Goal: Task Accomplishment & Management: Manage account settings

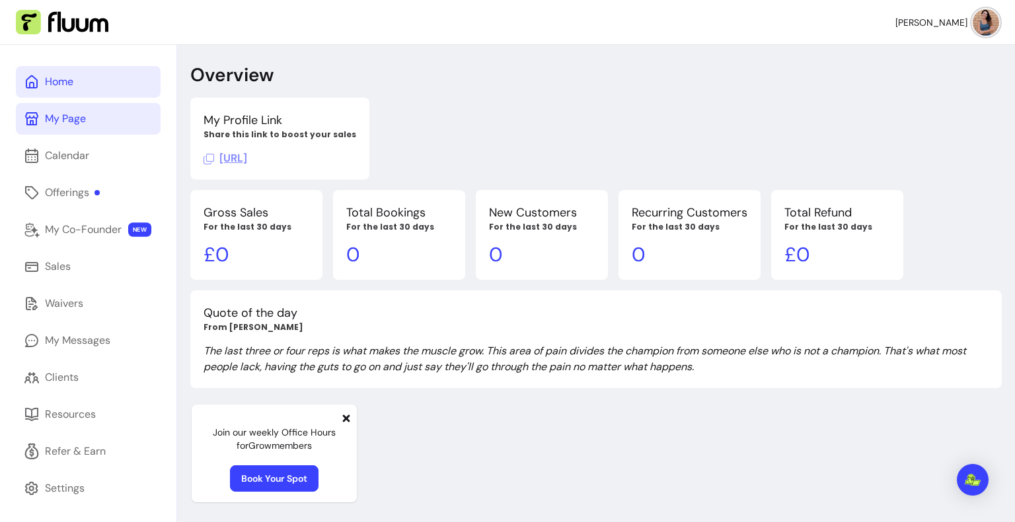
click at [35, 122] on icon at bounding box center [32, 119] width 16 height 16
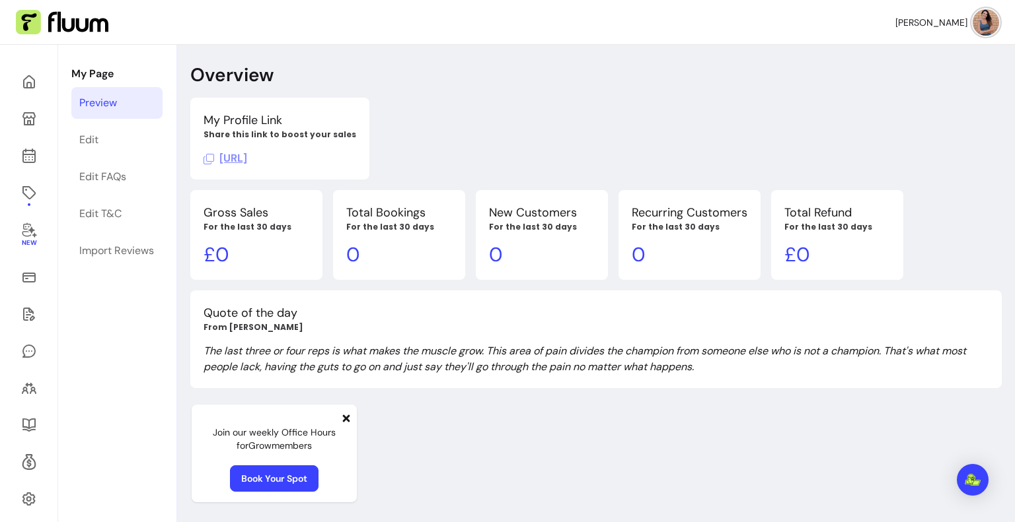
click at [85, 97] on div "Preview" at bounding box center [98, 103] width 38 height 16
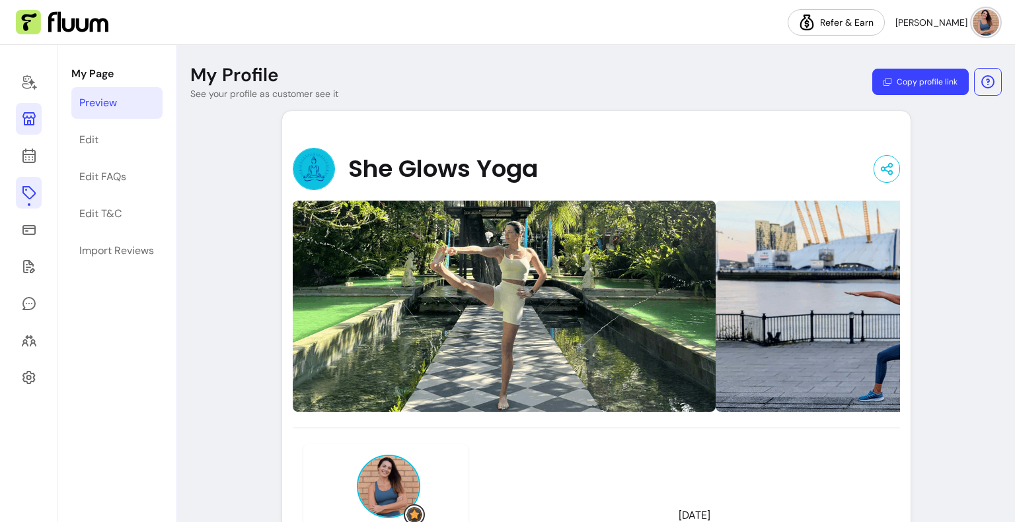
click at [20, 184] on link at bounding box center [29, 193] width 26 height 32
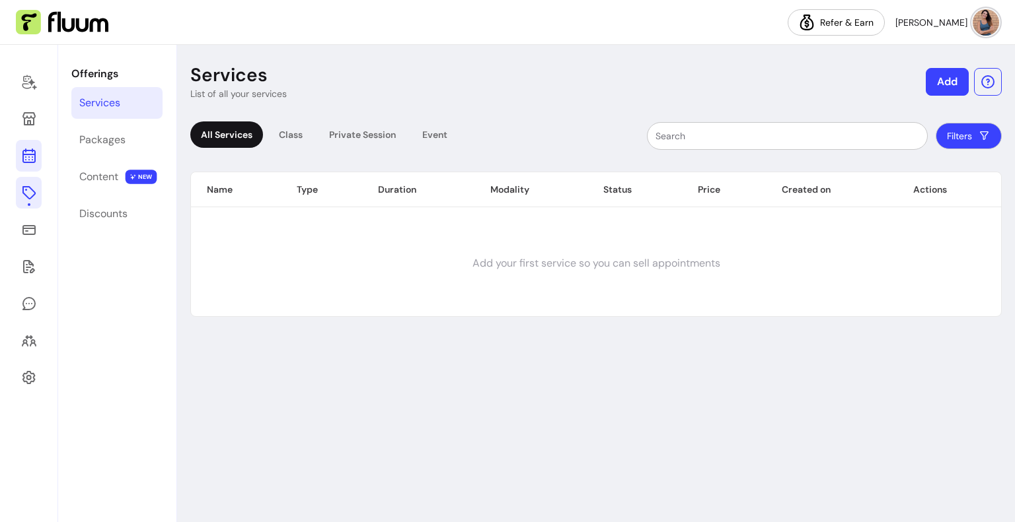
click at [35, 162] on icon at bounding box center [29, 156] width 16 height 16
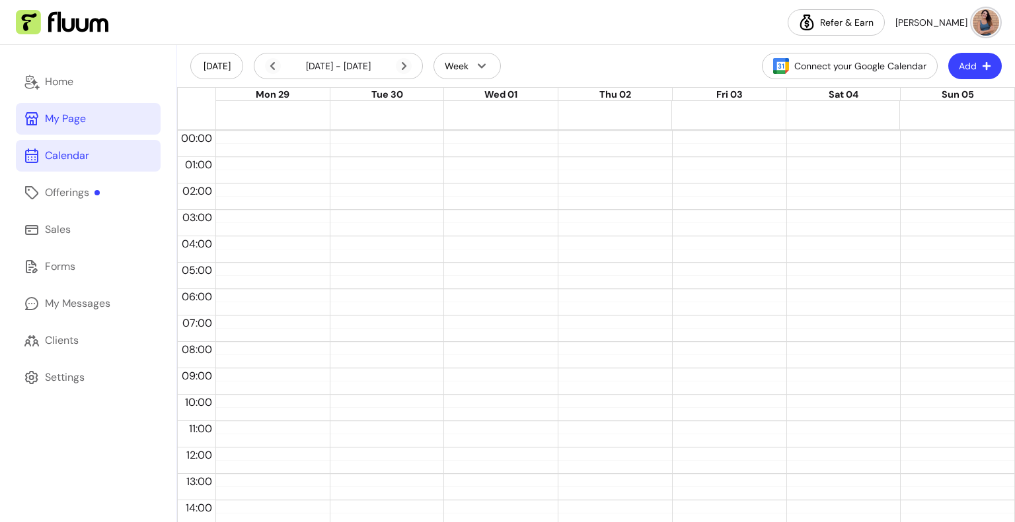
click at [57, 108] on link "My Page" at bounding box center [88, 119] width 145 height 32
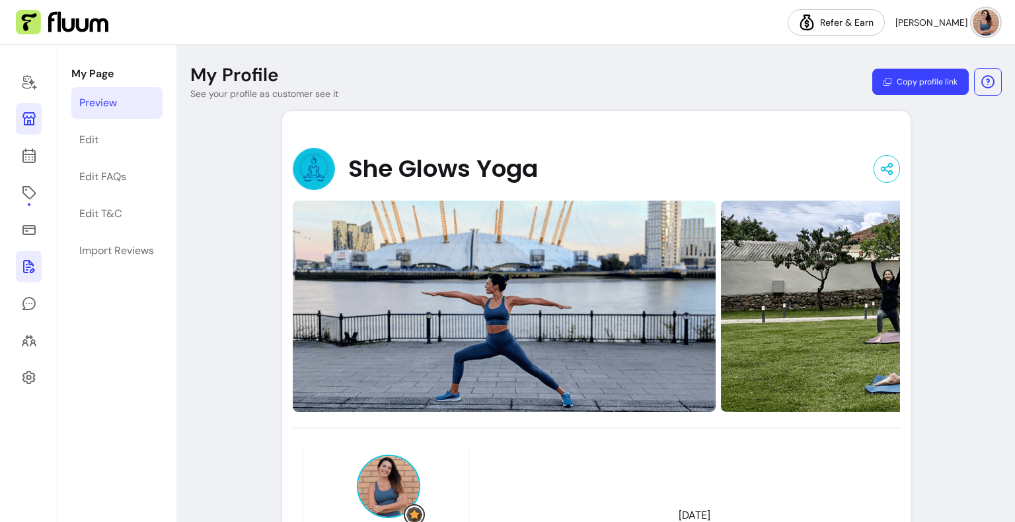
click at [27, 278] on link at bounding box center [29, 267] width 26 height 32
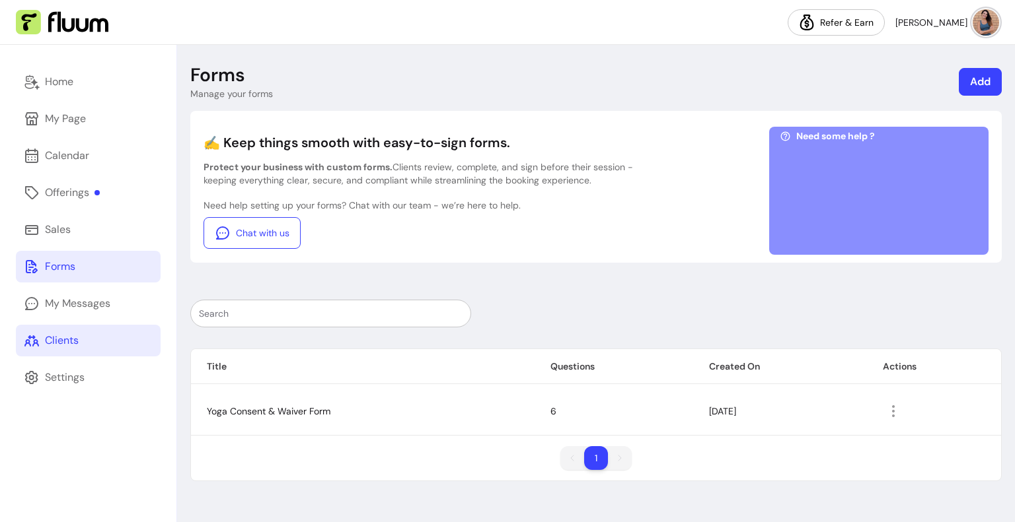
click at [58, 343] on div "Clients" at bounding box center [62, 341] width 34 height 16
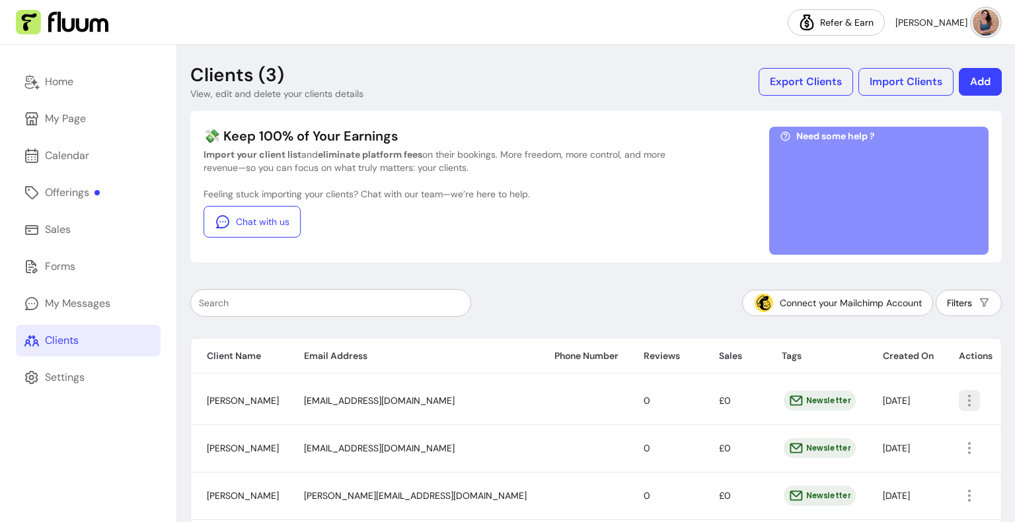
click at [961, 395] on icon "button" at bounding box center [969, 401] width 16 height 16
click at [622, 240] on div "💸 Keep 100% of Your Earnings Import your client list and eliminate platform fee…" at bounding box center [434, 191] width 462 height 128
click at [970, 81] on button "Add" at bounding box center [979, 82] width 43 height 28
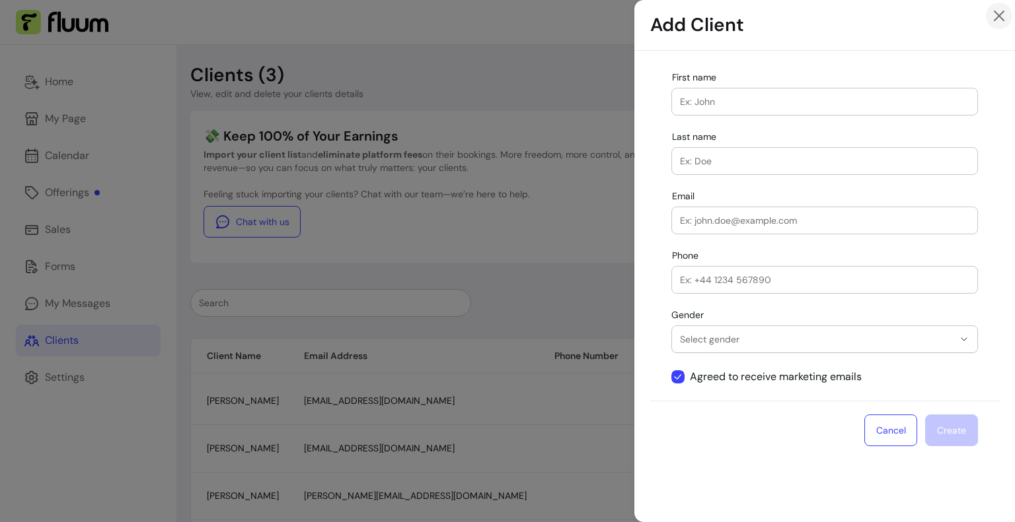
click at [995, 18] on icon "Close" at bounding box center [999, 16] width 16 height 16
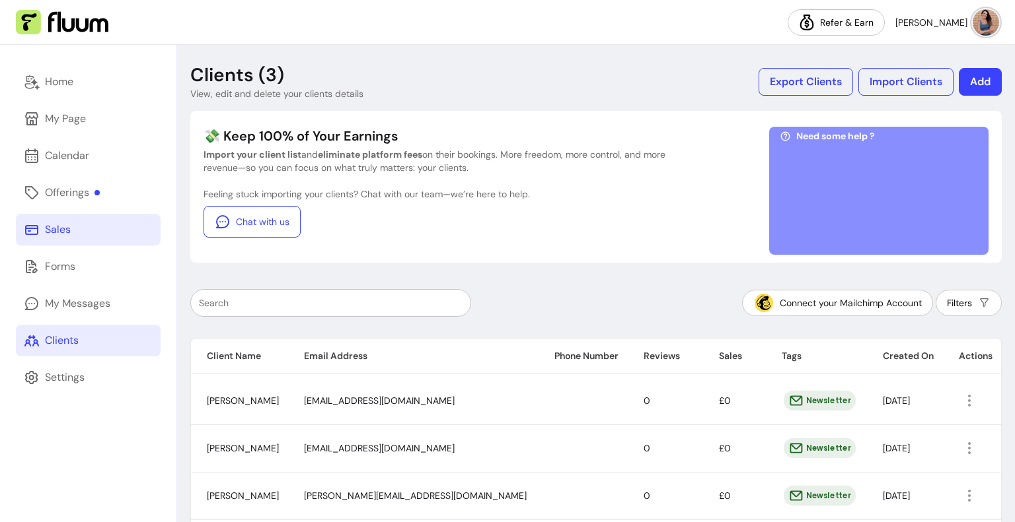
click at [73, 233] on link "Sales" at bounding box center [88, 230] width 145 height 32
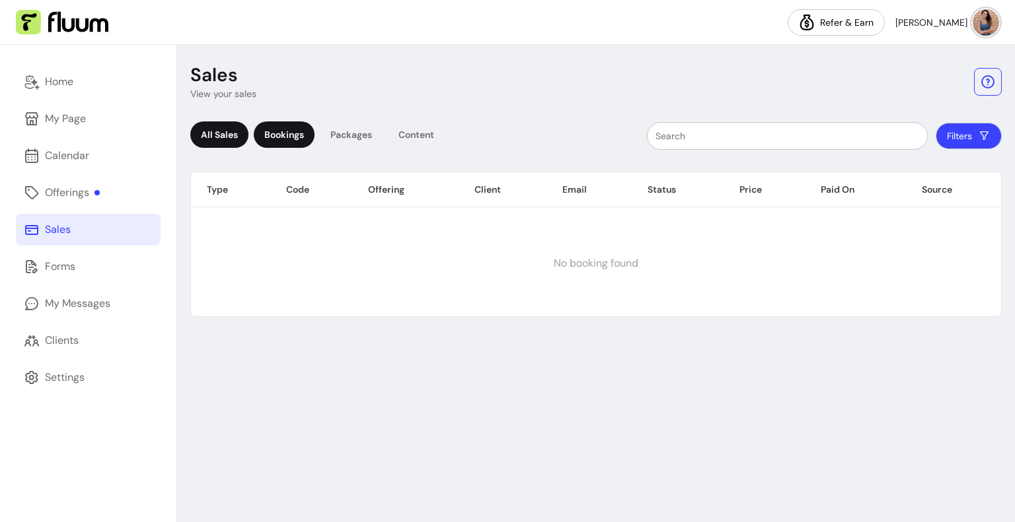
click at [274, 143] on div "Bookings" at bounding box center [284, 135] width 61 height 26
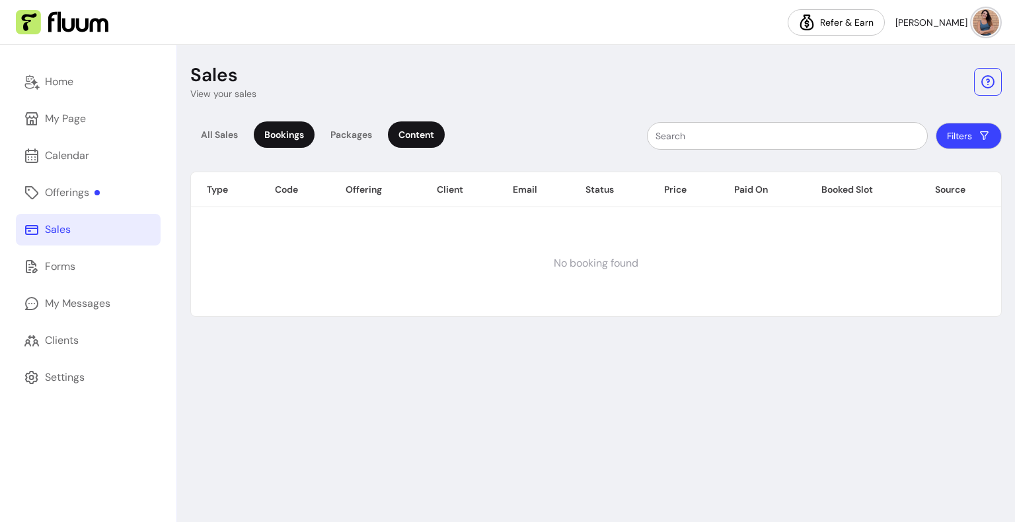
click at [390, 135] on div "Content" at bounding box center [416, 135] width 57 height 26
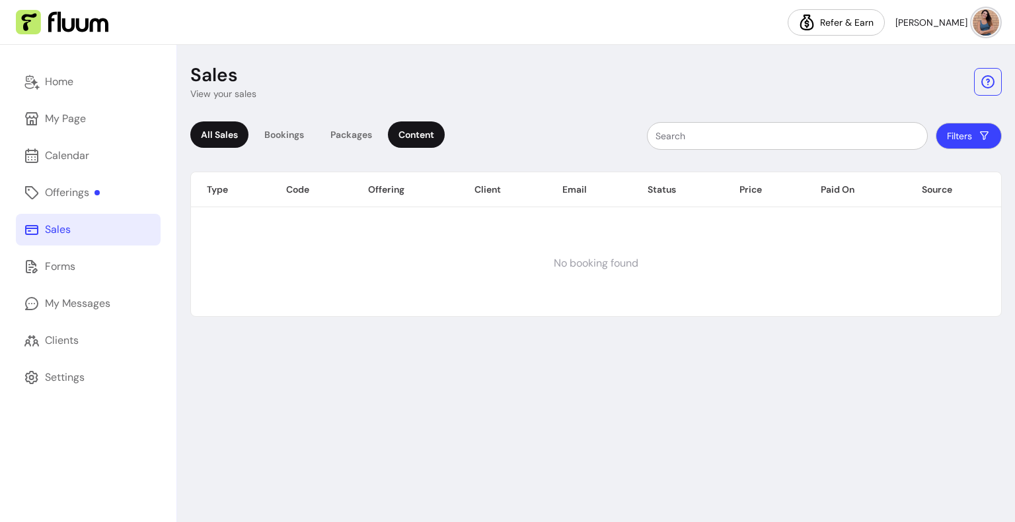
click at [233, 133] on div "All Sales" at bounding box center [219, 135] width 58 height 26
click at [91, 192] on div "Offerings" at bounding box center [72, 193] width 55 height 16
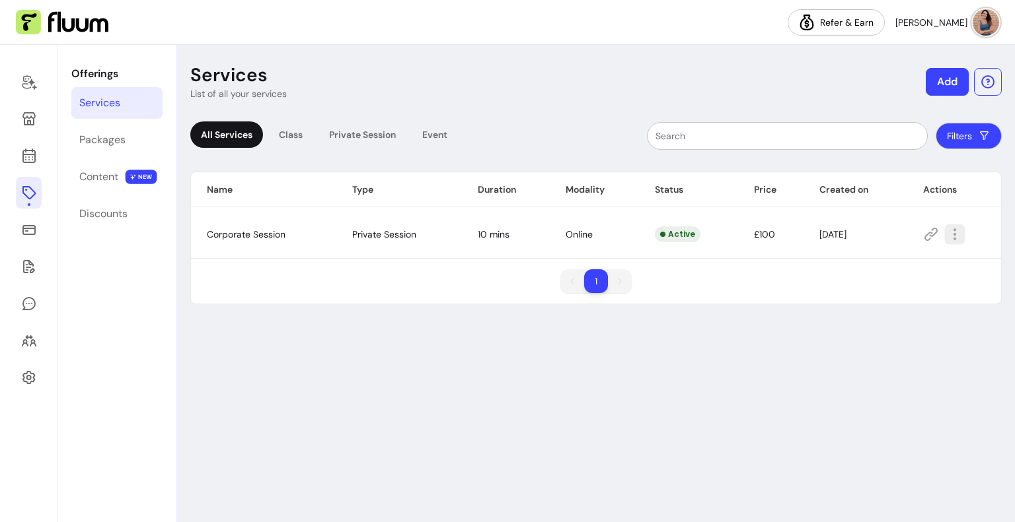
click at [955, 239] on icon "button" at bounding box center [1022, 251] width 217 height 182
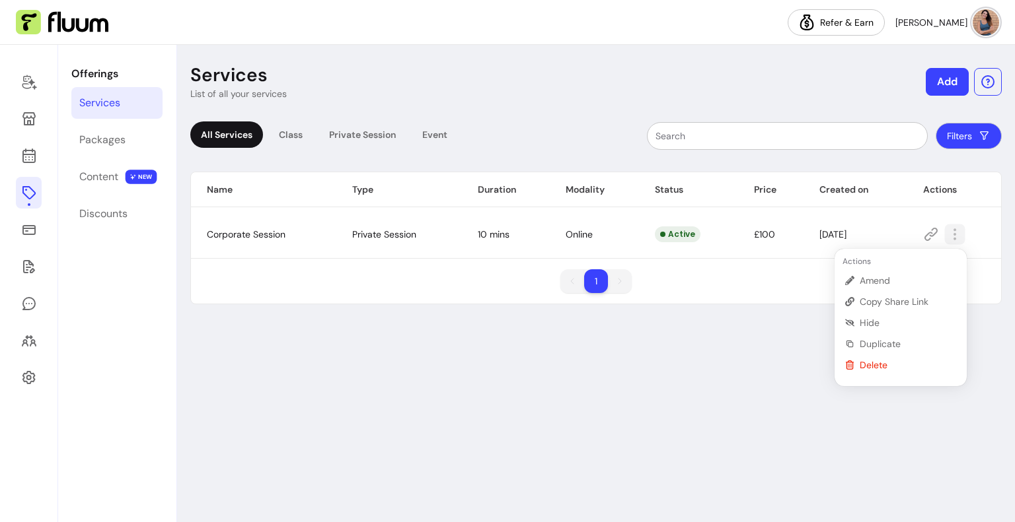
click at [955, 239] on icon "button" at bounding box center [1022, 251] width 217 height 182
